Goal: Task Accomplishment & Management: Manage account settings

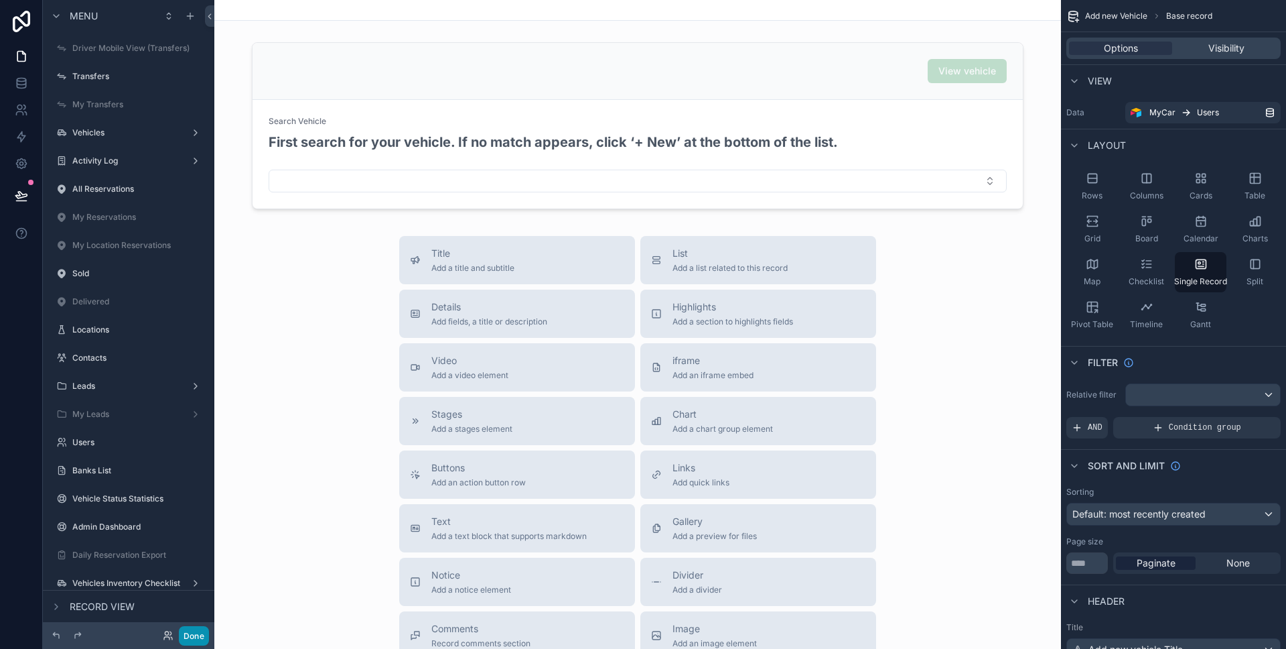
drag, startPoint x: 202, startPoint y: 632, endPoint x: 178, endPoint y: 522, distance: 112.4
click at [202, 631] on button "Done" at bounding box center [194, 635] width 30 height 19
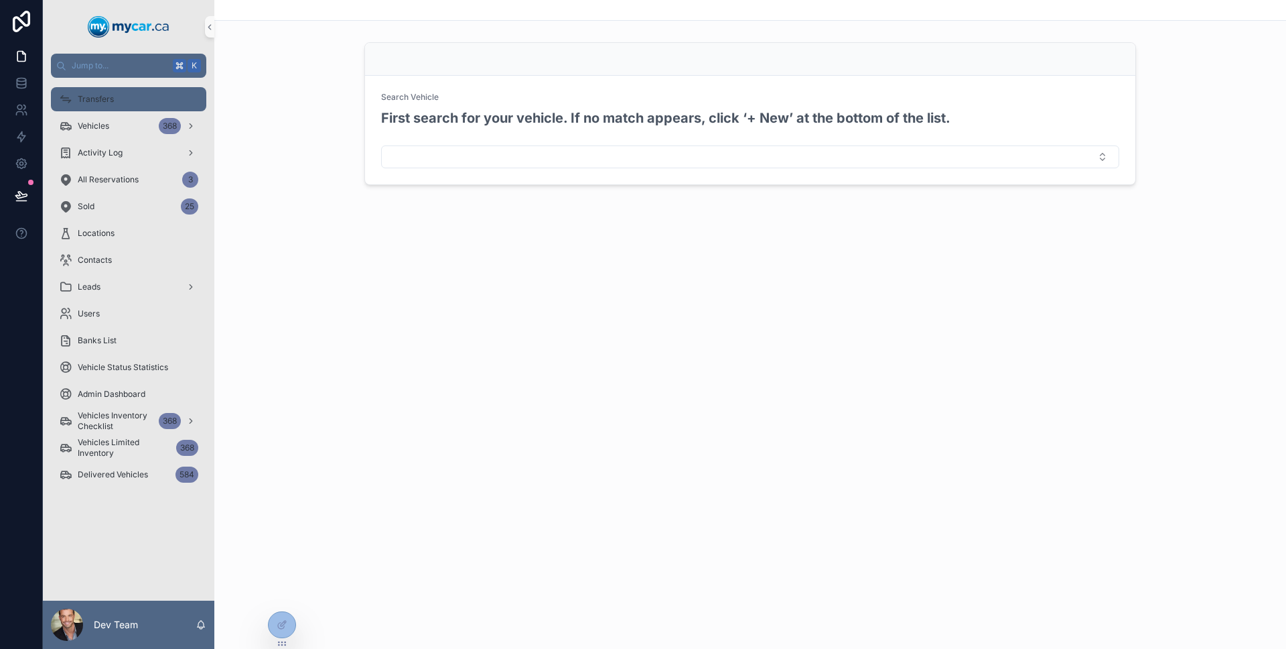
click at [94, 92] on div "Transfers" at bounding box center [128, 98] width 139 height 21
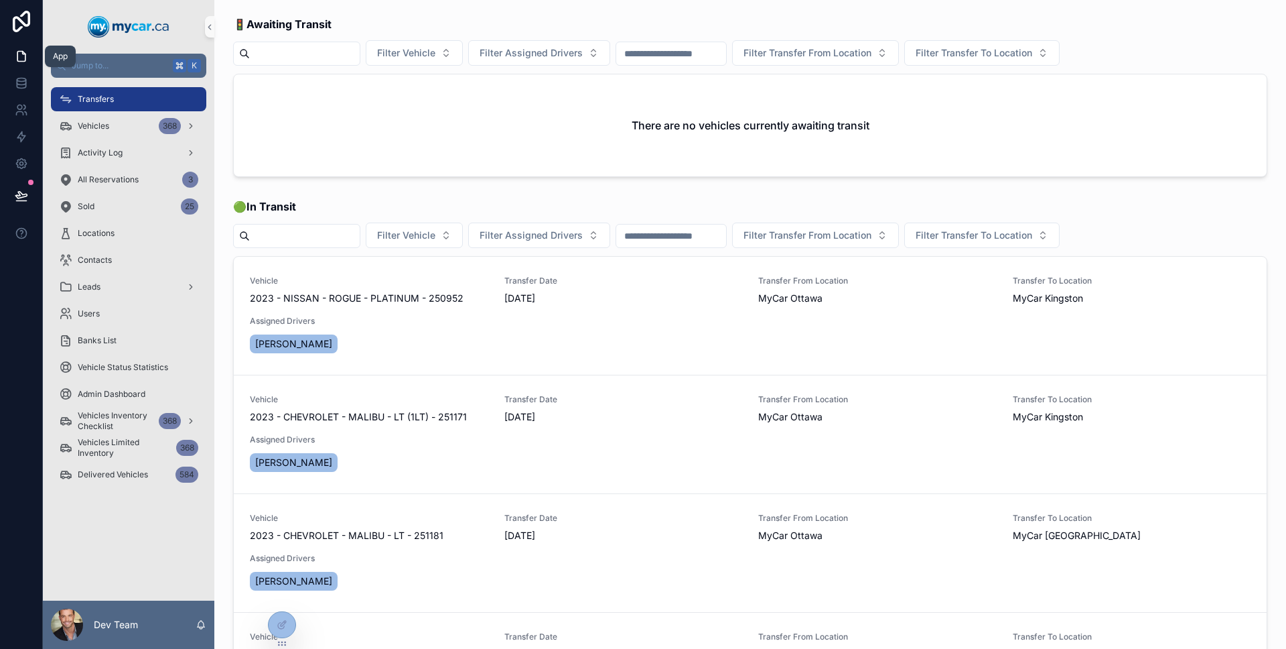
click at [21, 64] on link at bounding box center [21, 56] width 42 height 27
click at [101, 124] on span "Vehicles" at bounding box center [93, 126] width 31 height 11
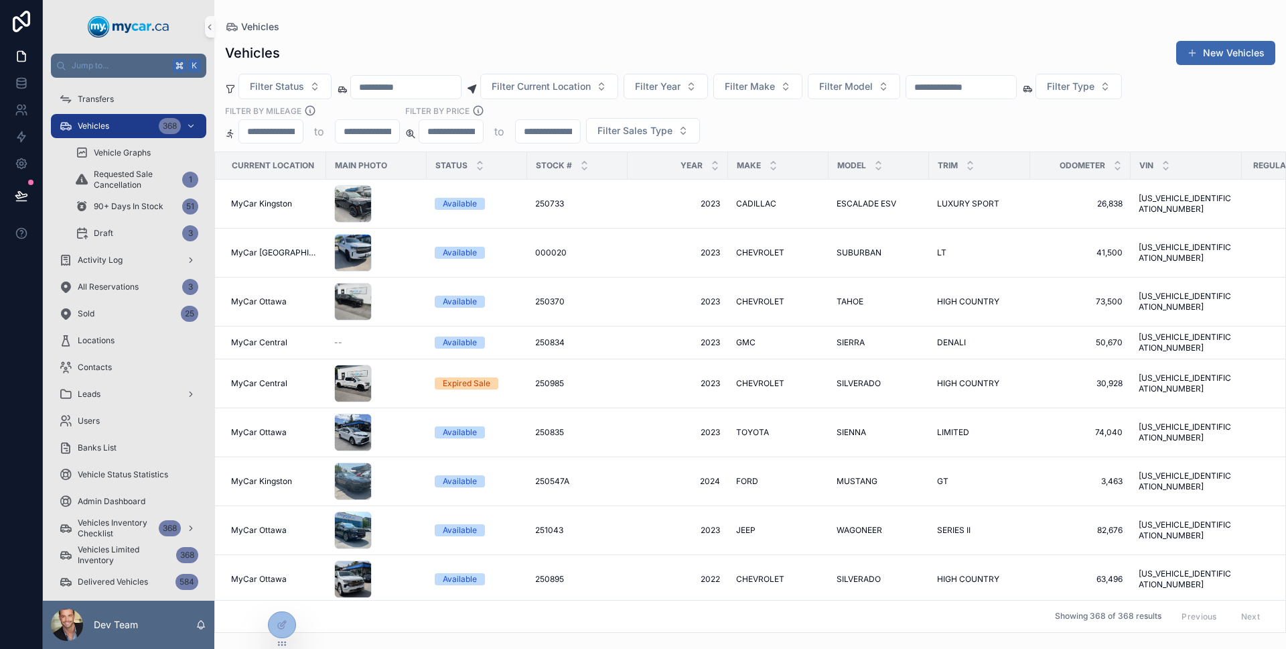
click at [1016, 93] on input "scrollable content" at bounding box center [962, 87] width 110 height 19
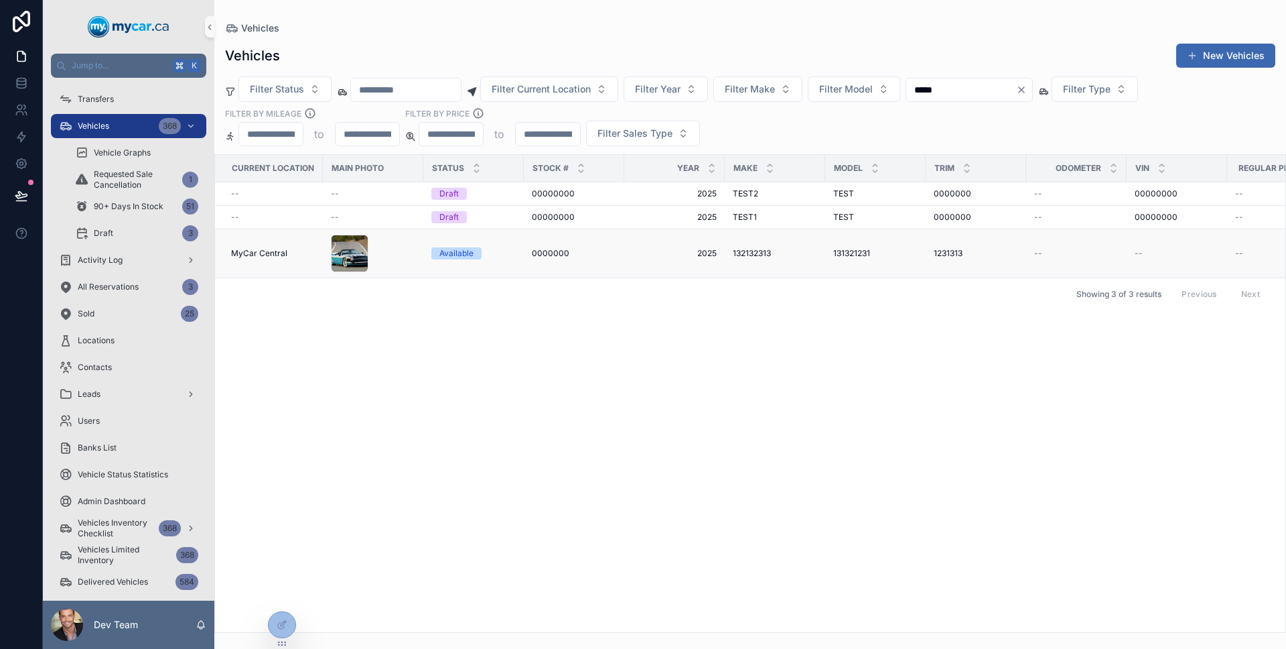
type input "*****"
click at [668, 246] on td "2025 2025" at bounding box center [674, 253] width 101 height 49
click at [659, 256] on span "2025" at bounding box center [674, 253] width 84 height 11
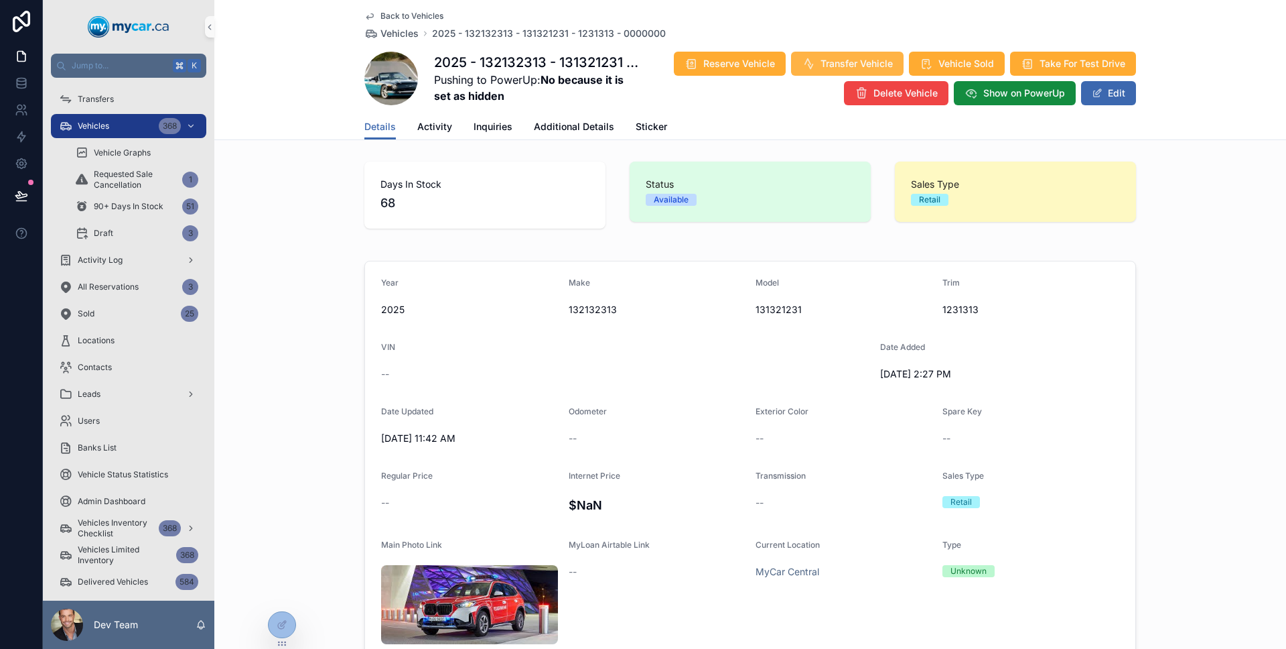
click at [806, 64] on icon "scrollable content" at bounding box center [808, 63] width 13 height 13
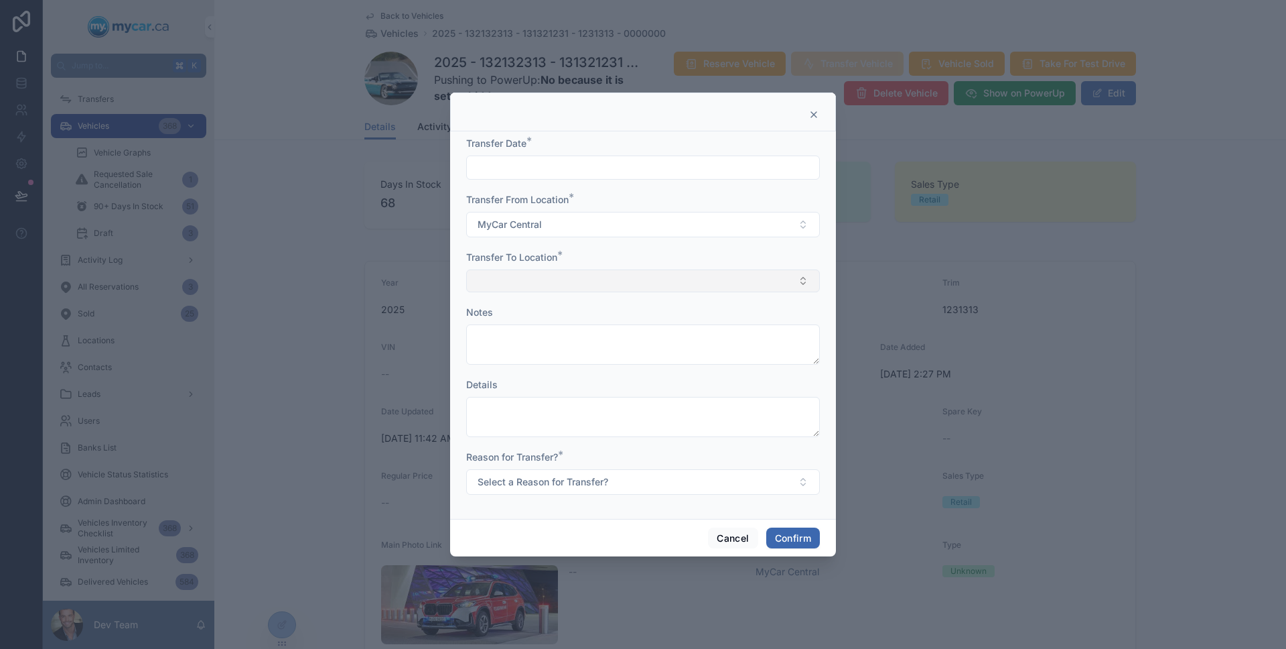
click at [584, 274] on button "Select Button" at bounding box center [643, 280] width 354 height 23
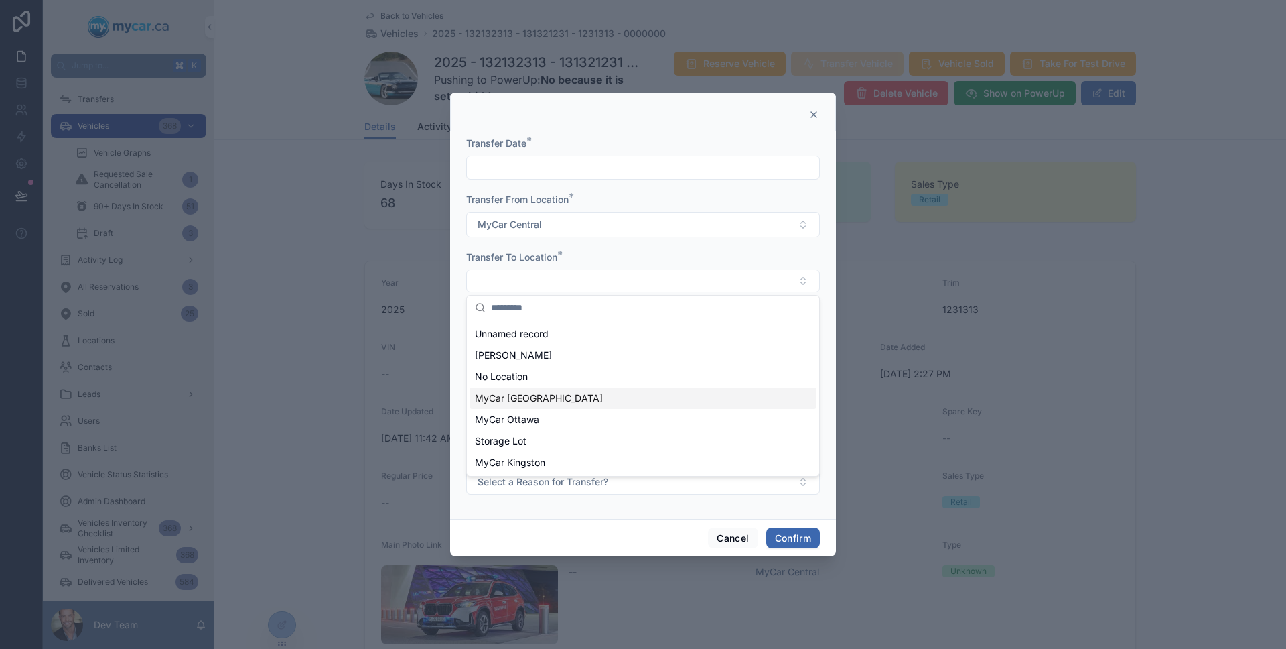
click at [600, 392] on div "MyCar [GEOGRAPHIC_DATA]" at bounding box center [643, 397] width 347 height 21
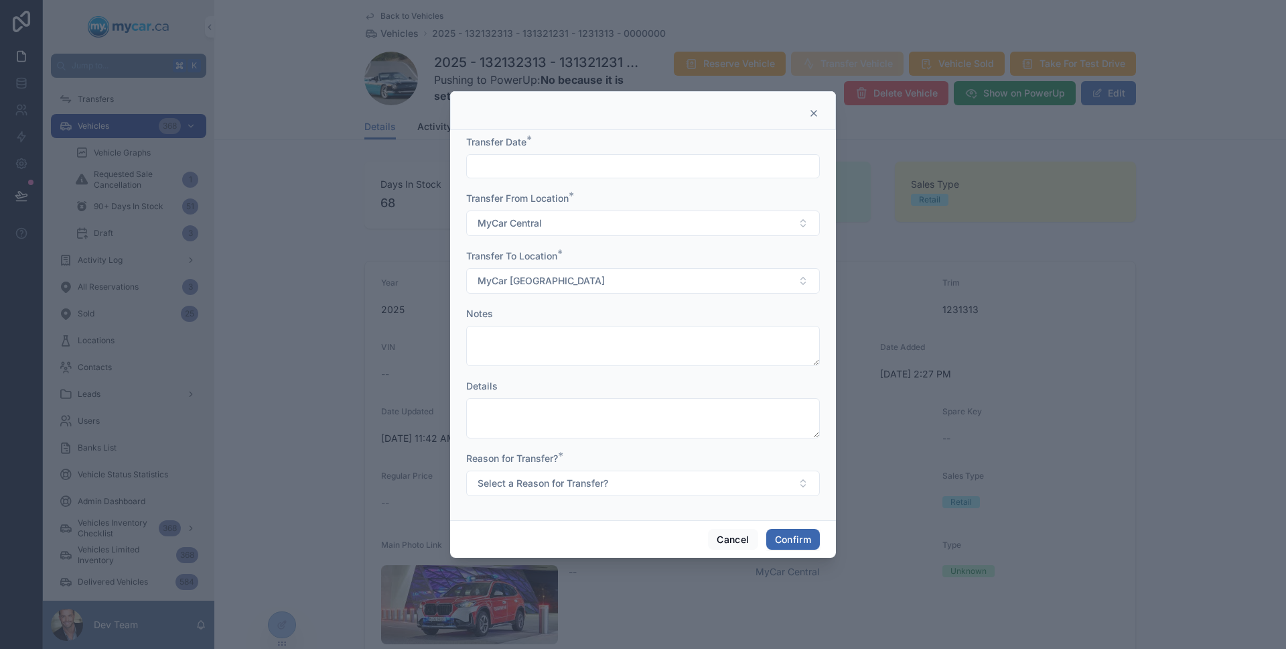
click at [563, 164] on input "text" at bounding box center [643, 166] width 352 height 19
click at [593, 426] on button "1" at bounding box center [595, 425] width 24 height 24
type input "********"
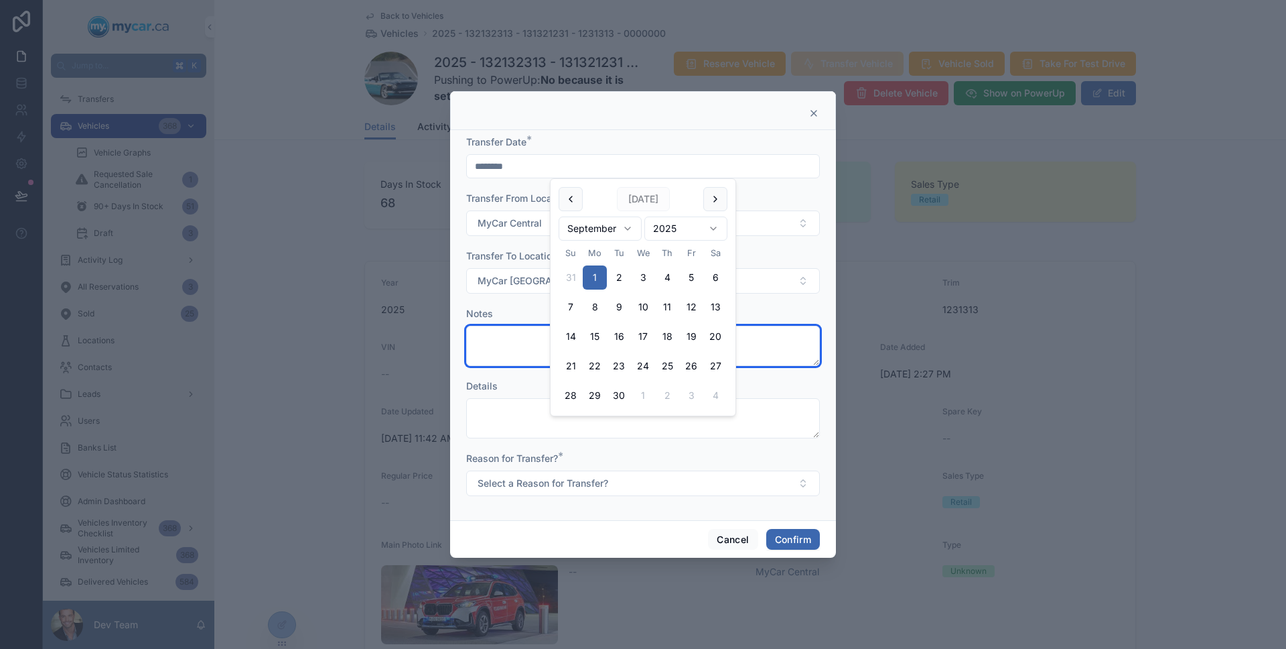
click at [509, 328] on textarea at bounding box center [643, 346] width 354 height 40
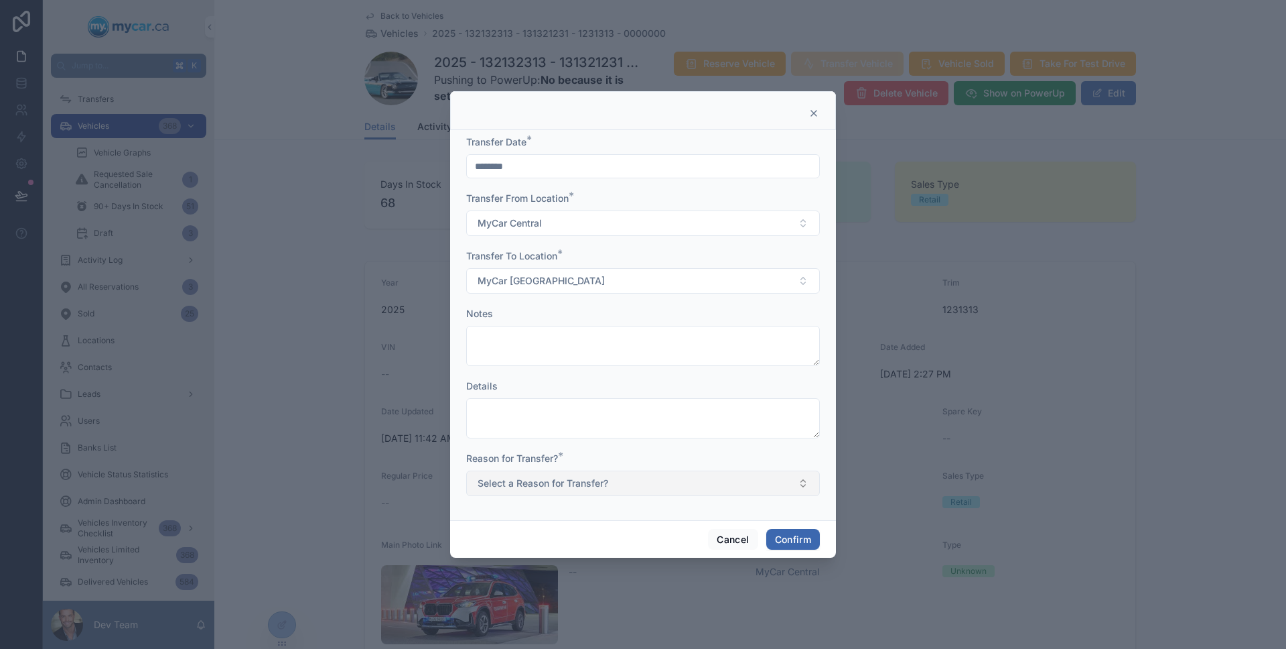
click at [558, 471] on button "Select a Reason for Transfer?" at bounding box center [643, 482] width 354 height 25
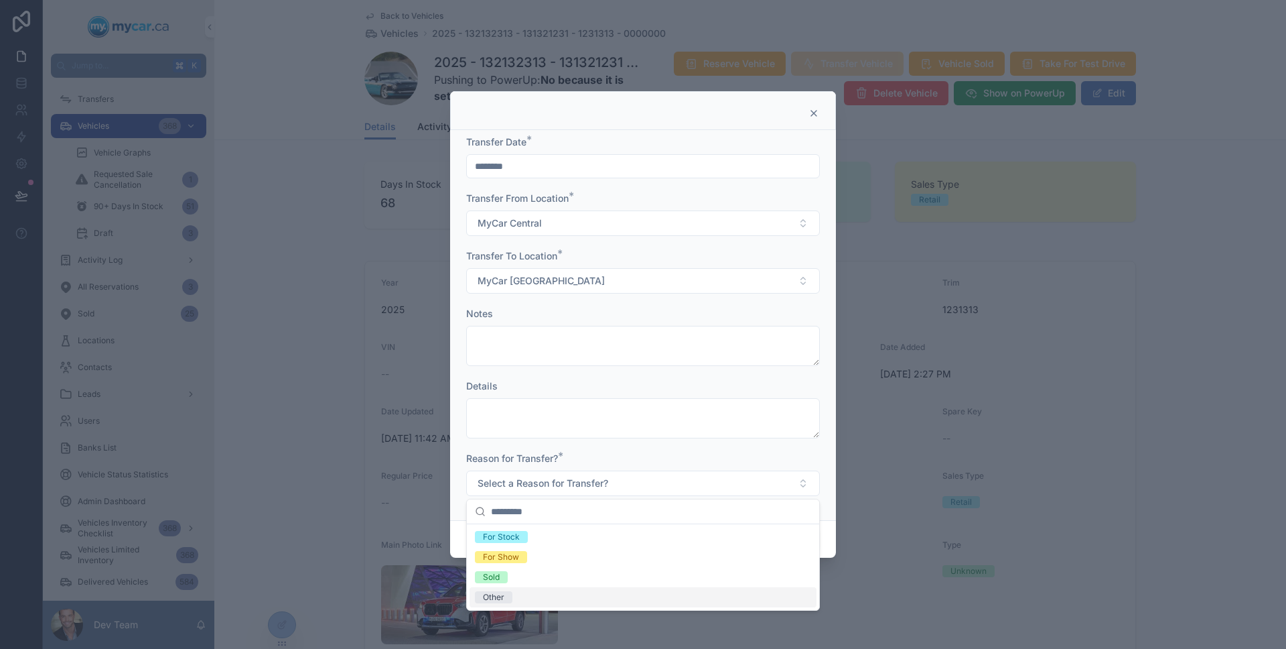
drag, startPoint x: 544, startPoint y: 594, endPoint x: 554, endPoint y: 566, distance: 29.3
click at [544, 593] on div "Other" at bounding box center [643, 597] width 347 height 20
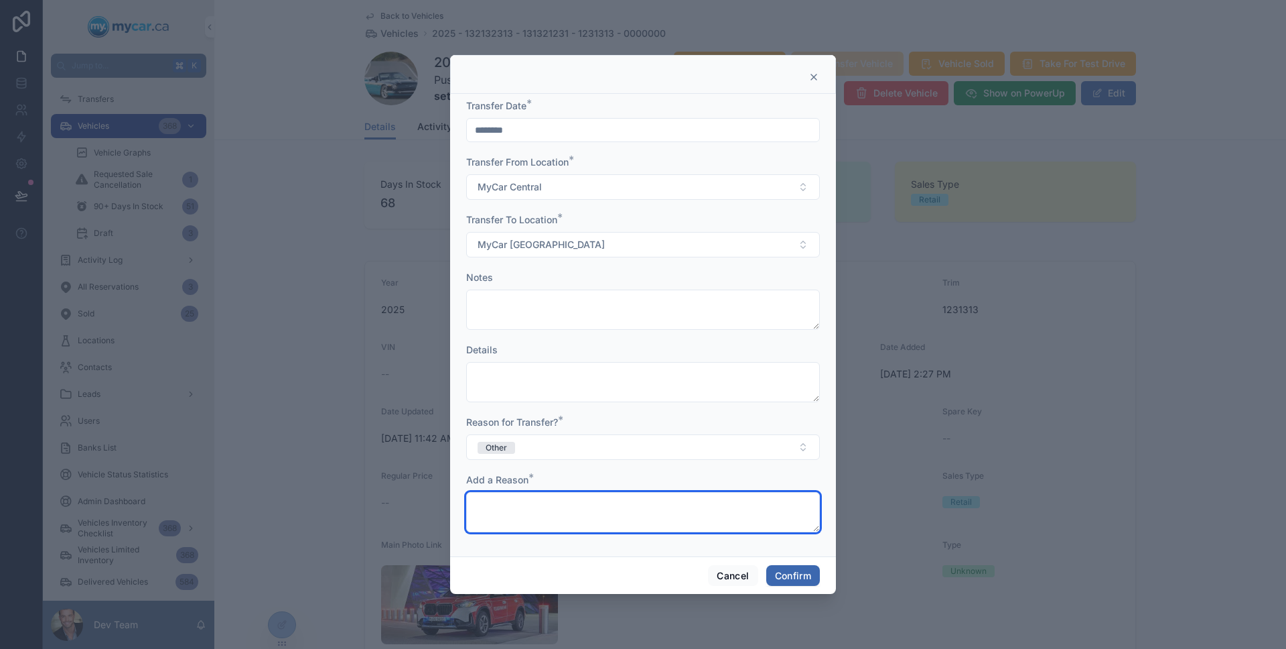
click at [553, 515] on textarea at bounding box center [643, 512] width 354 height 40
type textarea "****"
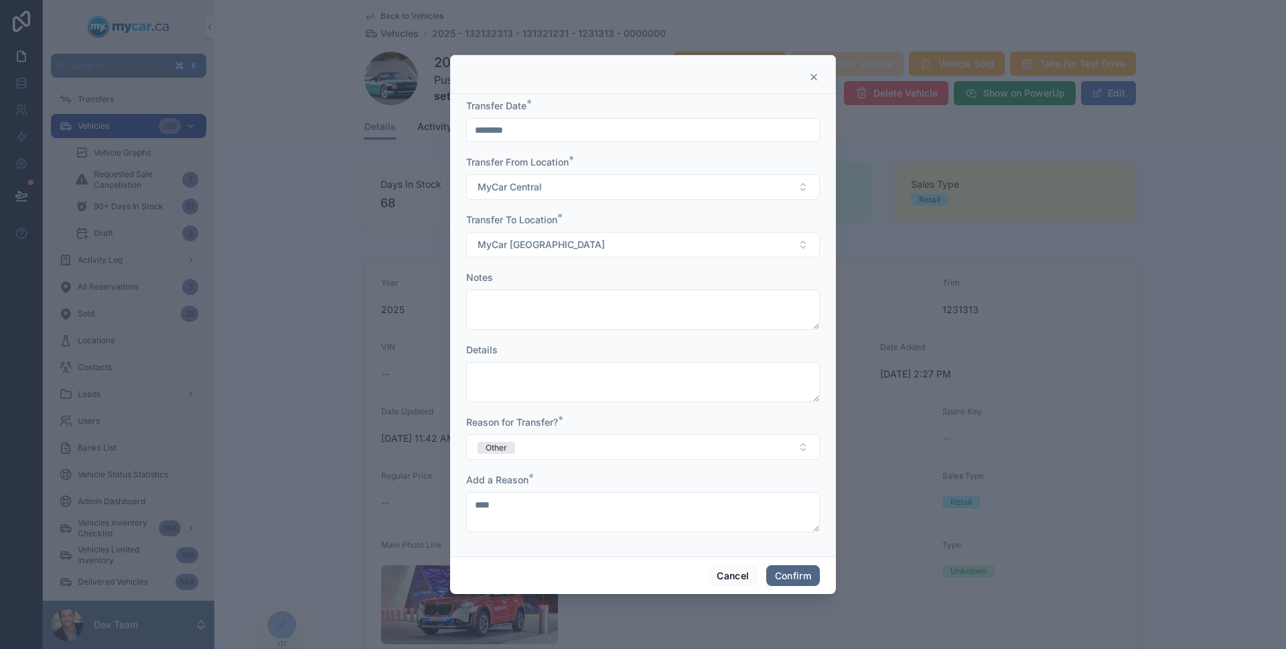
click at [791, 569] on button "Confirm" at bounding box center [793, 575] width 54 height 21
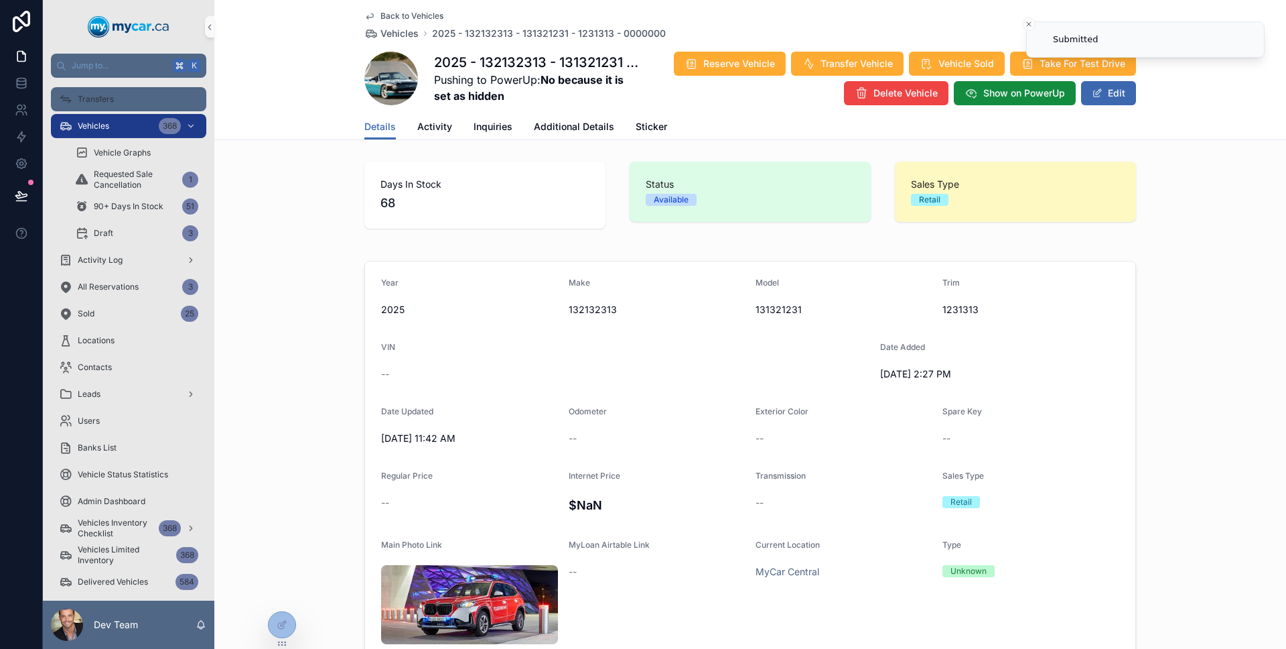
click at [122, 105] on div "Transfers" at bounding box center [128, 98] width 139 height 21
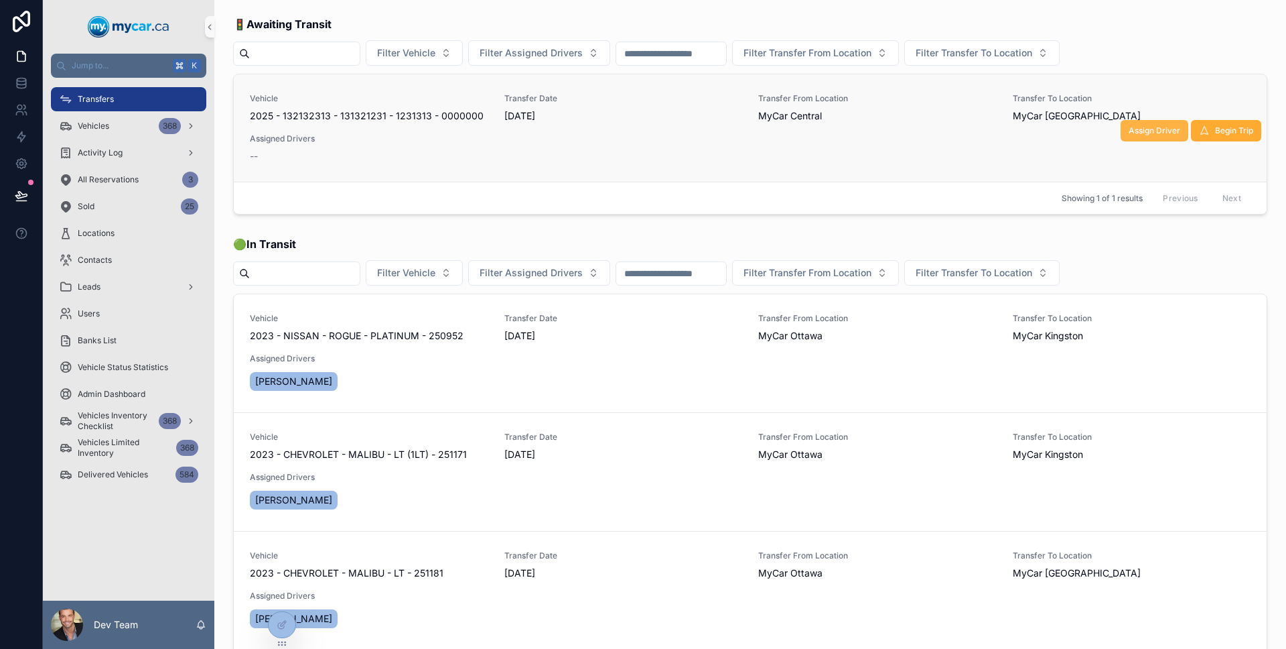
click at [1156, 130] on span "Assign Driver" at bounding box center [1155, 130] width 52 height 11
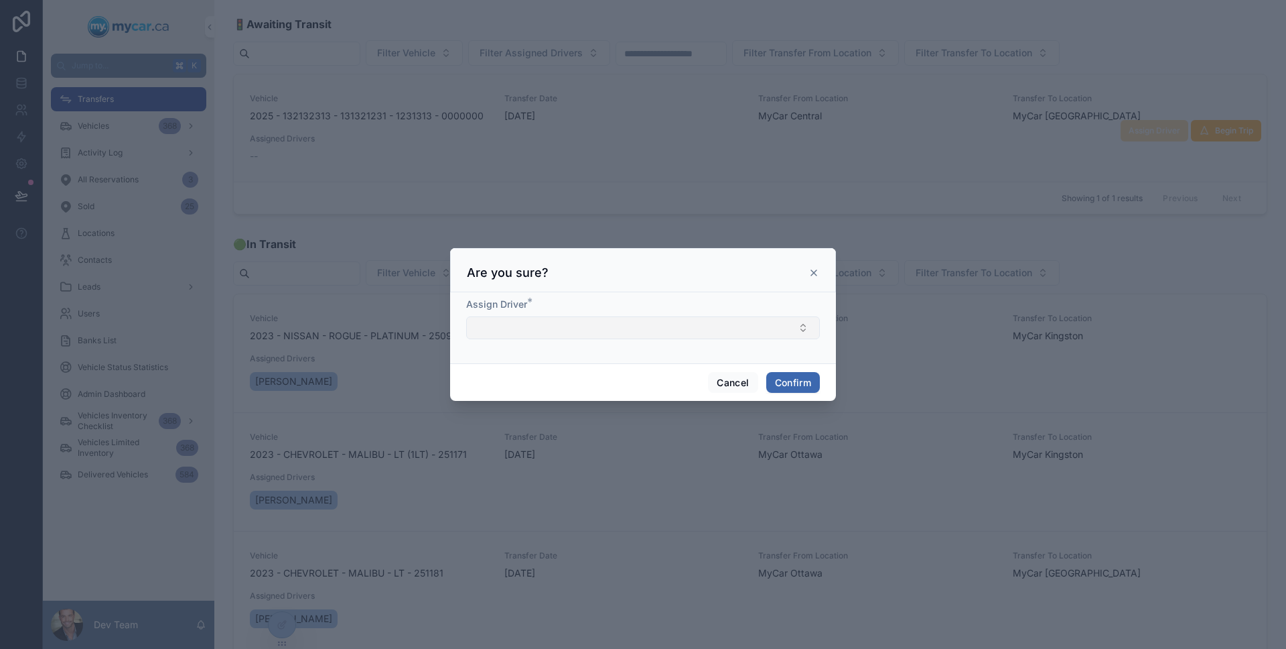
click at [665, 320] on button "Select Button" at bounding box center [643, 327] width 354 height 23
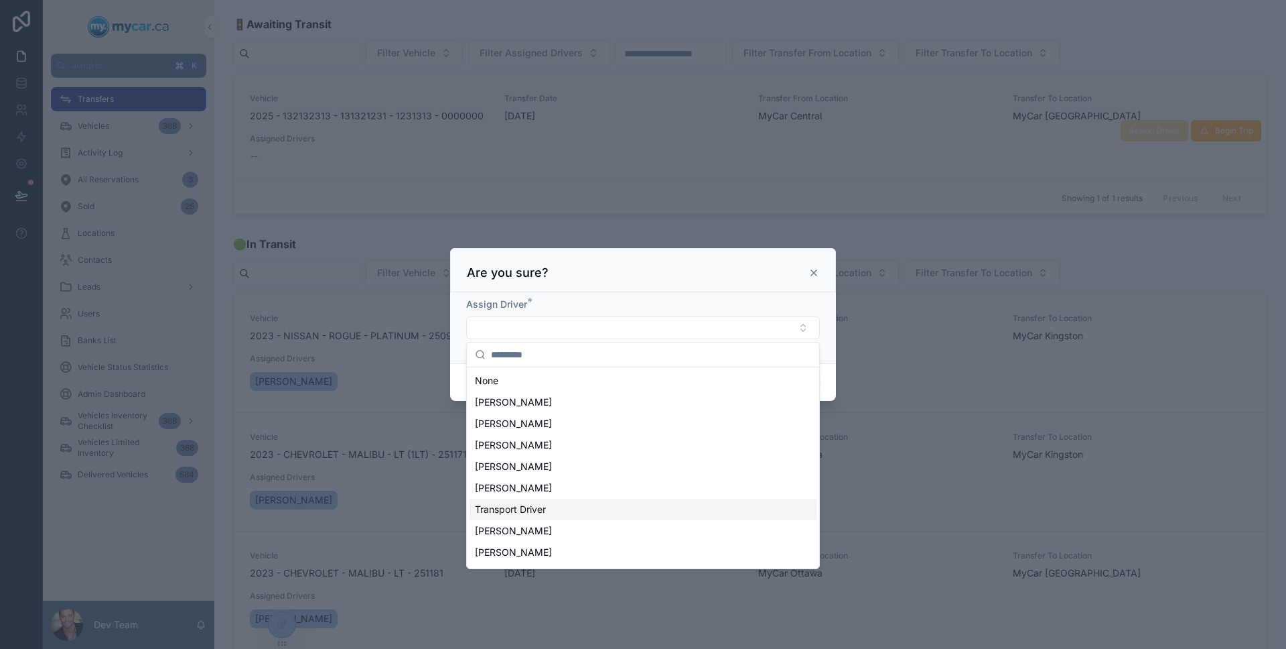
click at [632, 500] on div "Transport Driver" at bounding box center [643, 508] width 347 height 21
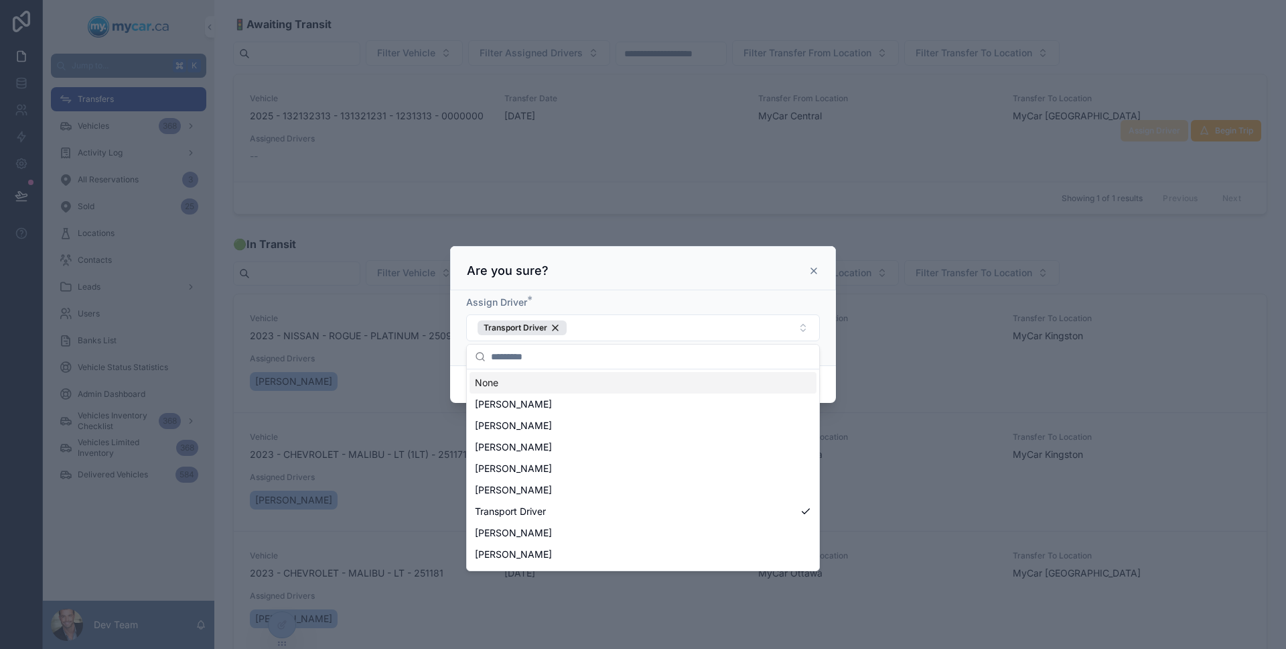
click at [884, 243] on div at bounding box center [643, 324] width 1286 height 649
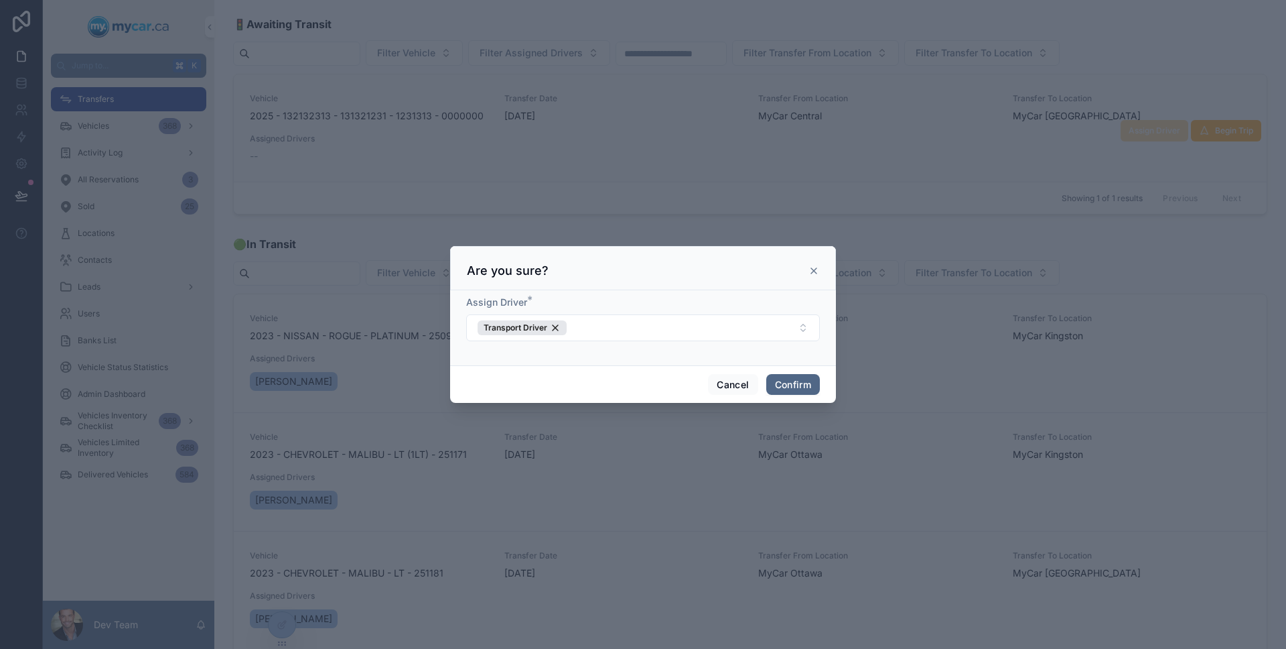
click at [781, 377] on button "Confirm" at bounding box center [793, 384] width 54 height 21
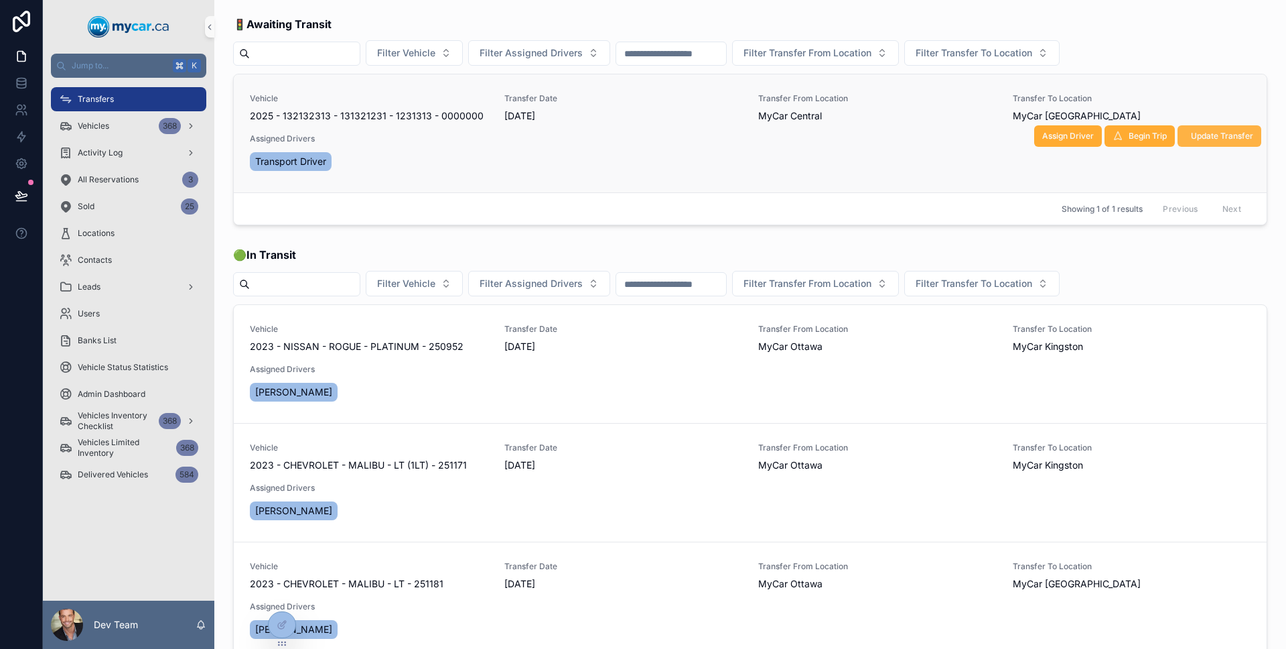
click at [1204, 143] on button "Update Transfer" at bounding box center [1220, 135] width 84 height 21
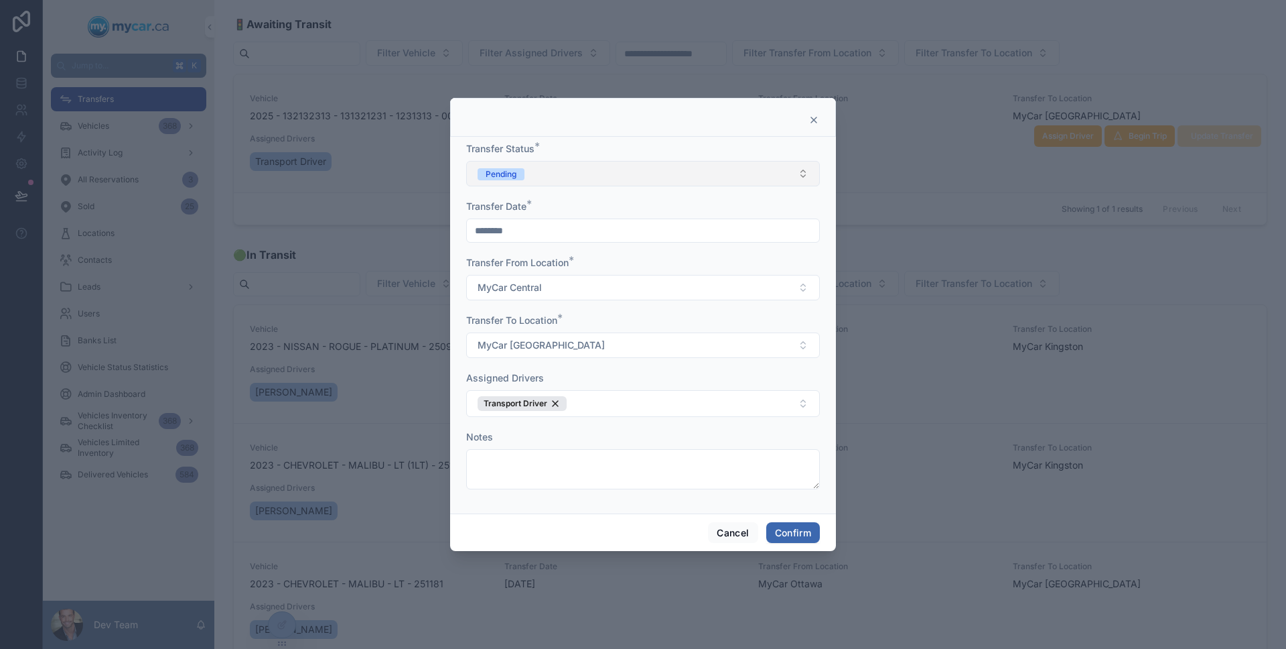
click at [659, 172] on button "Pending" at bounding box center [643, 173] width 354 height 25
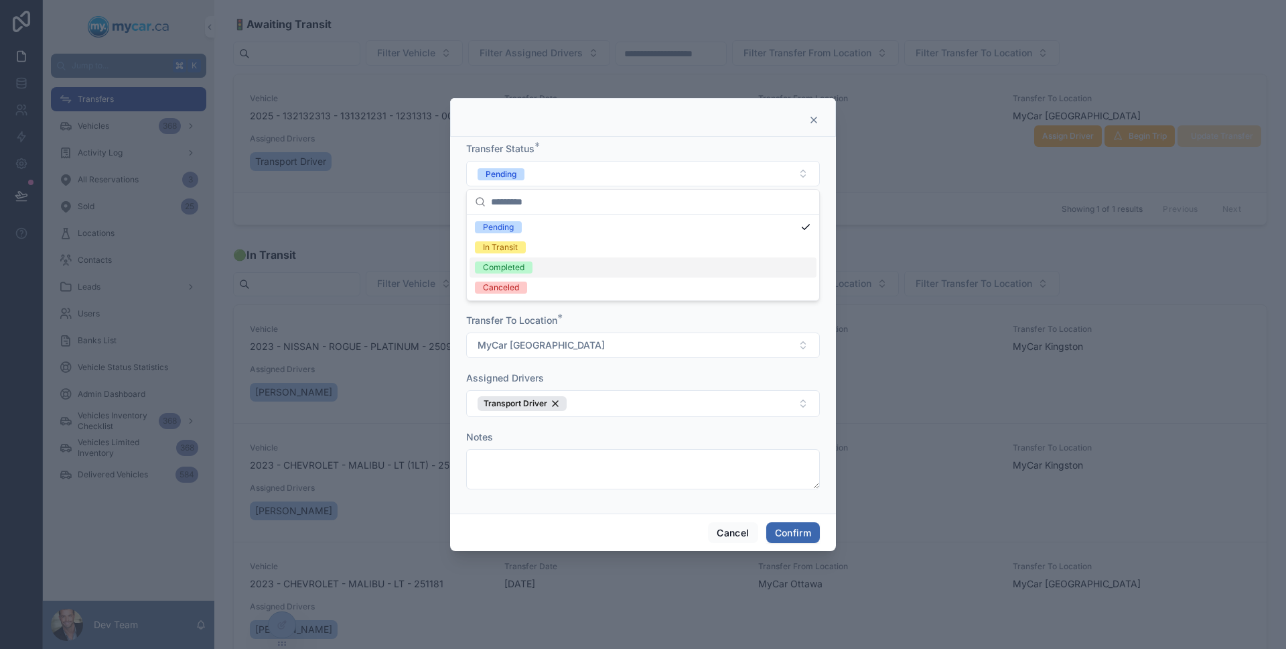
click at [633, 272] on div "Completed" at bounding box center [643, 267] width 347 height 20
click at [802, 529] on button "Confirm" at bounding box center [793, 532] width 54 height 21
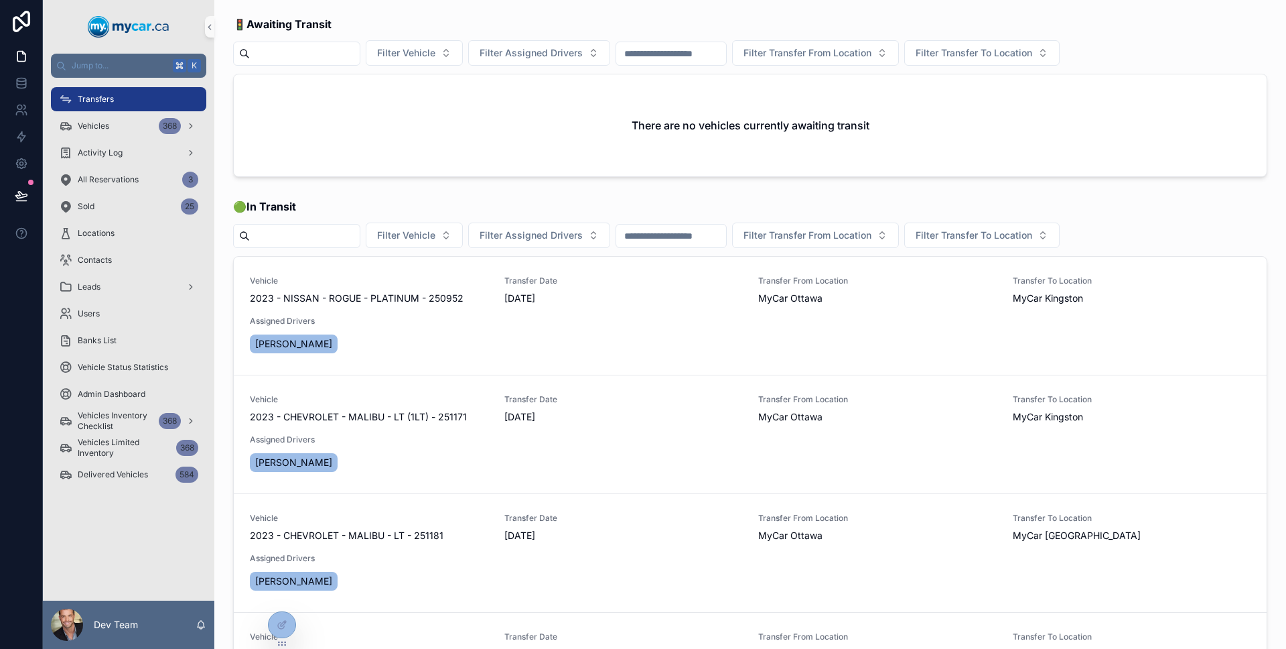
click at [139, 101] on div "Transfers" at bounding box center [128, 98] width 139 height 21
click at [121, 133] on div "Vehicles 368" at bounding box center [128, 125] width 139 height 21
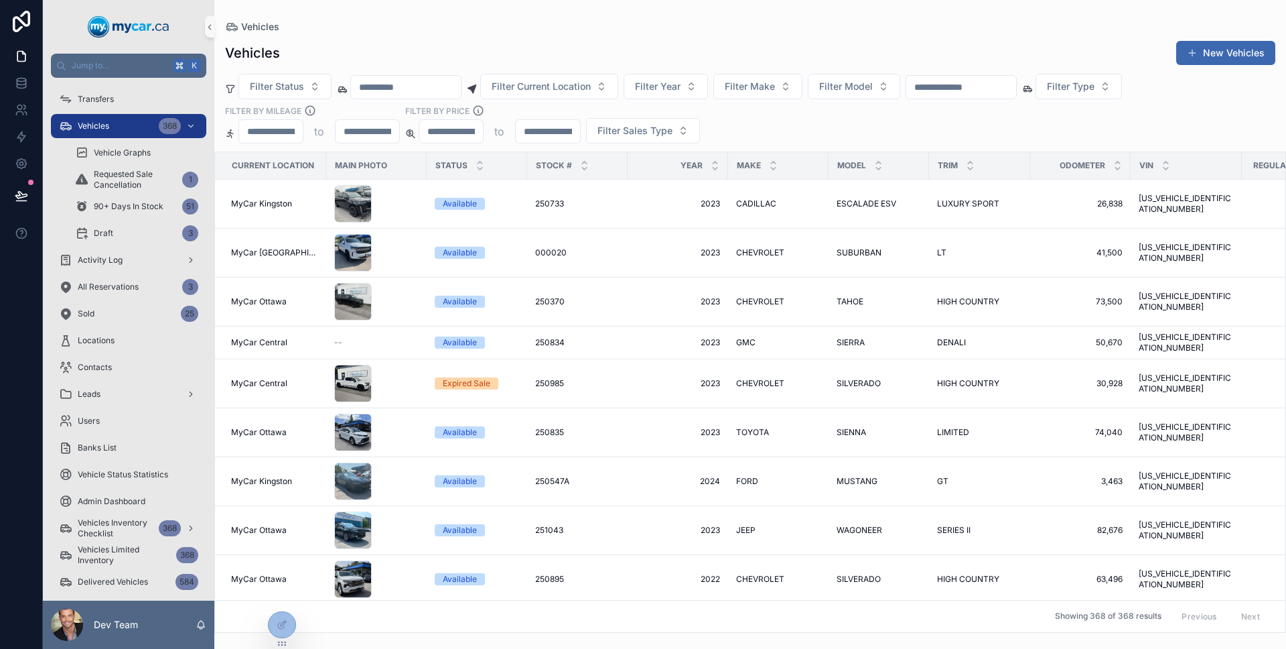
click at [1000, 83] on input "scrollable content" at bounding box center [962, 87] width 110 height 19
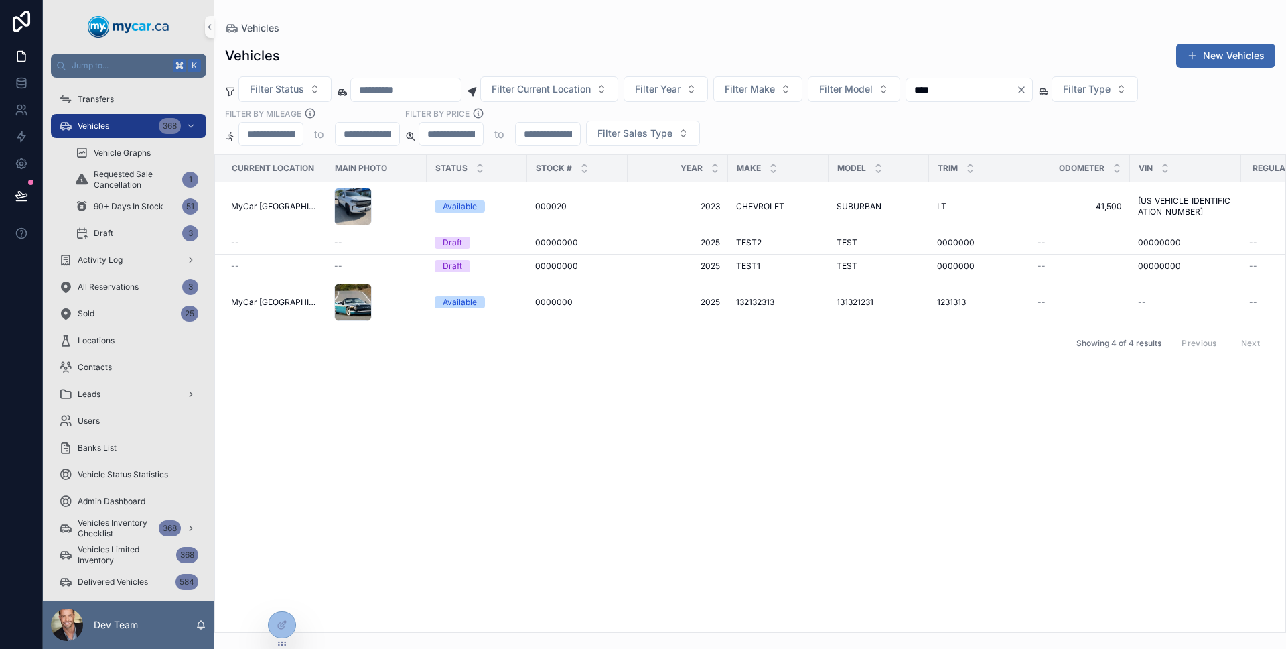
type input "****"
click at [653, 347] on div "Showing 4 of 4 results Previous Next" at bounding box center [750, 342] width 1071 height 32
click at [652, 305] on span "2025" at bounding box center [678, 302] width 84 height 11
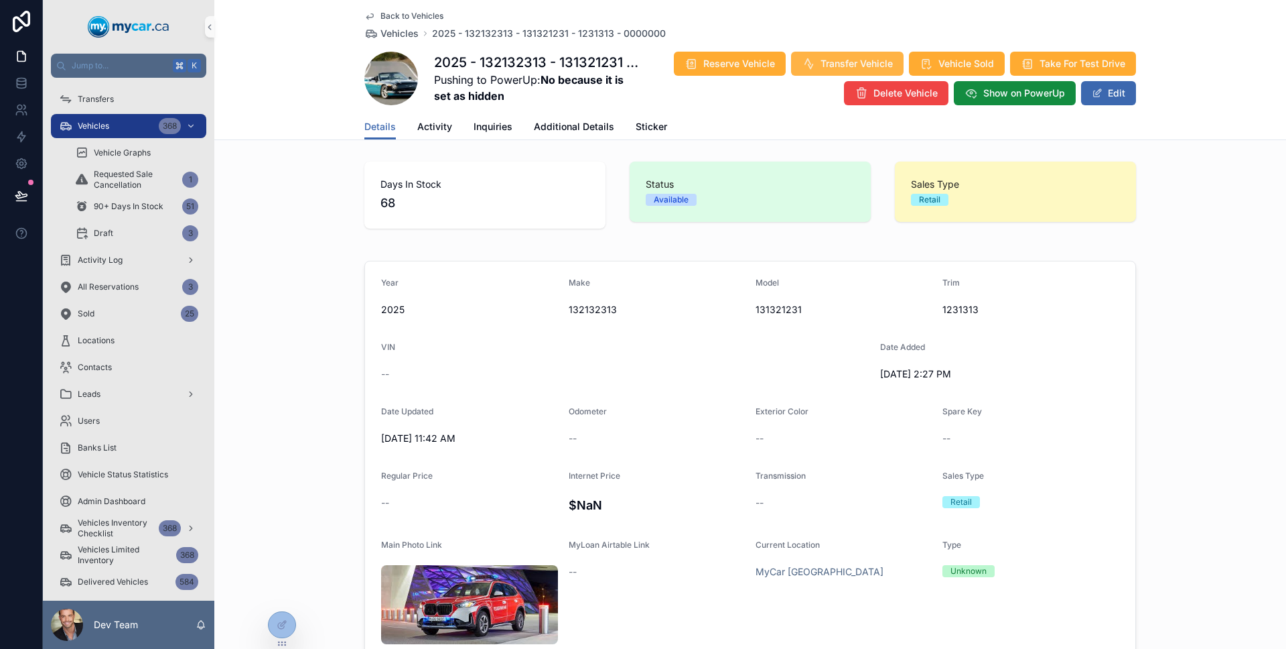
click at [841, 65] on span "Transfer Vehicle" at bounding box center [857, 63] width 72 height 13
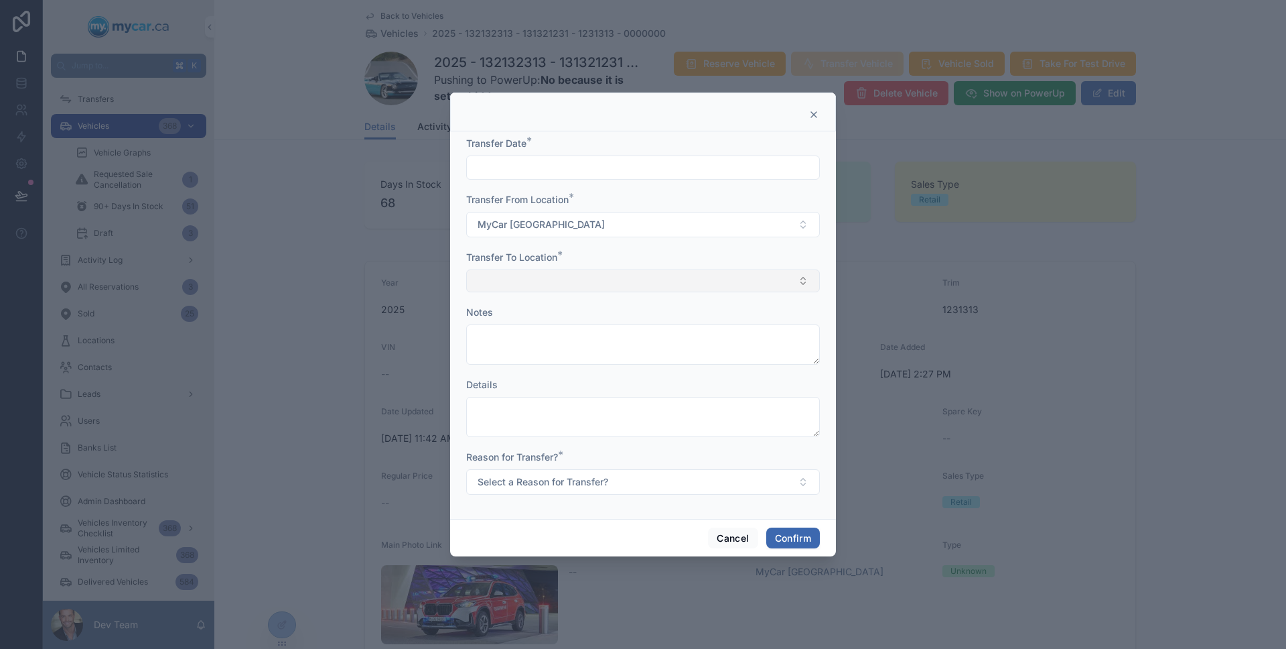
click at [560, 276] on button "Select Button" at bounding box center [643, 280] width 354 height 23
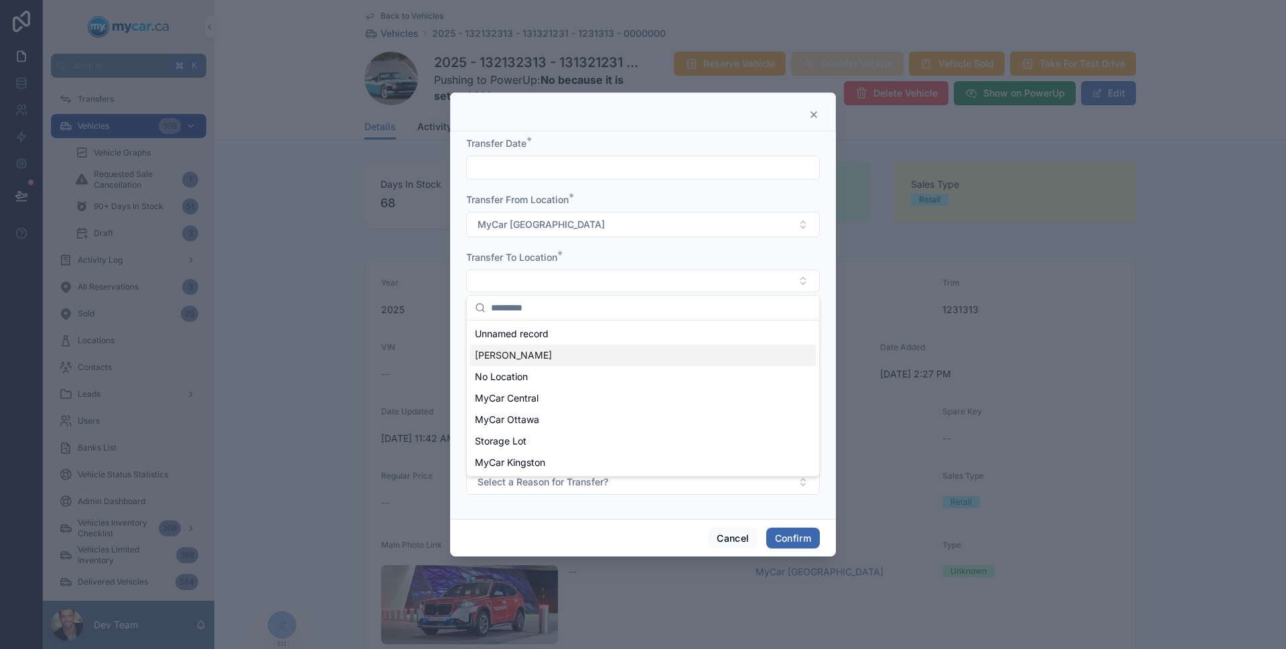
click at [314, 301] on div at bounding box center [643, 324] width 1286 height 649
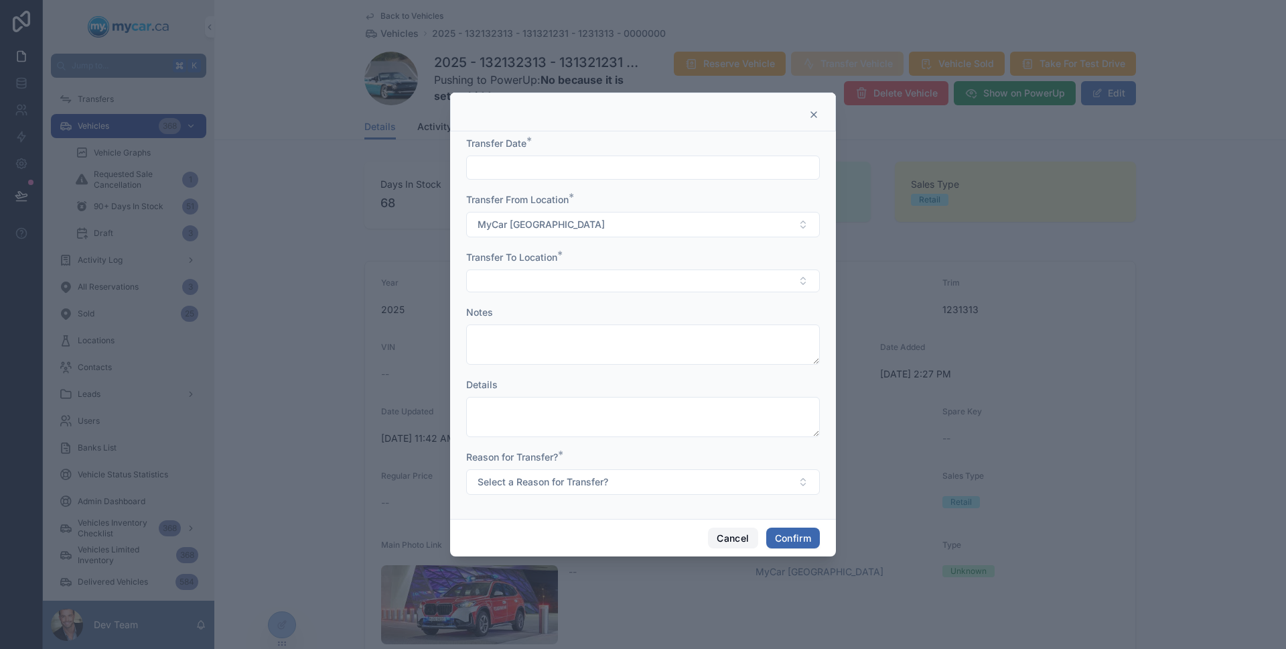
click at [736, 534] on button "Cancel" at bounding box center [733, 537] width 50 height 21
